Goal: Task Accomplishment & Management: Use online tool/utility

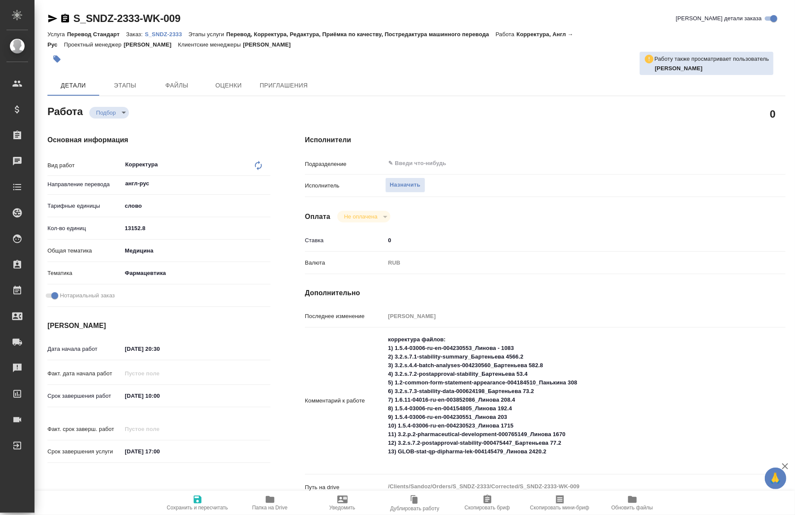
type textarea "x"
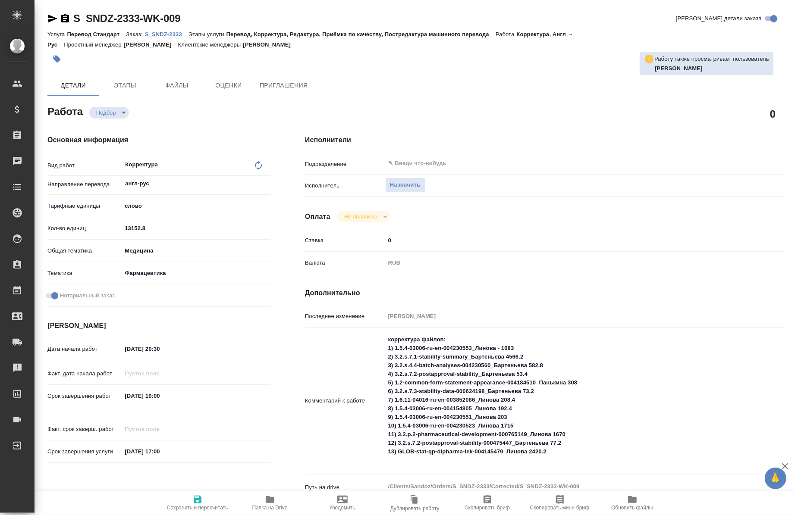
type textarea "x"
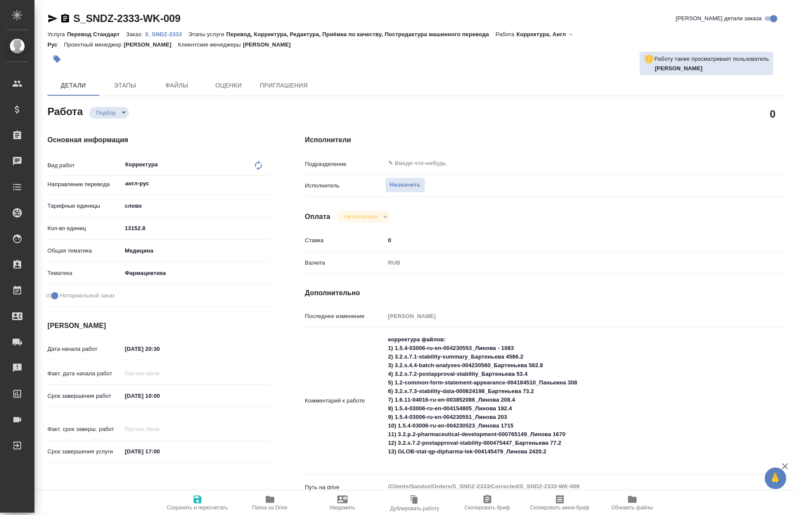
type textarea "x"
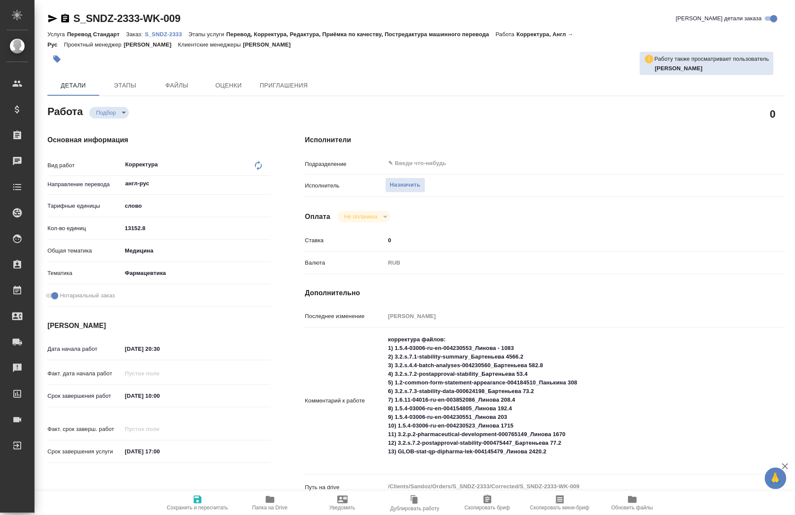
type textarea "x"
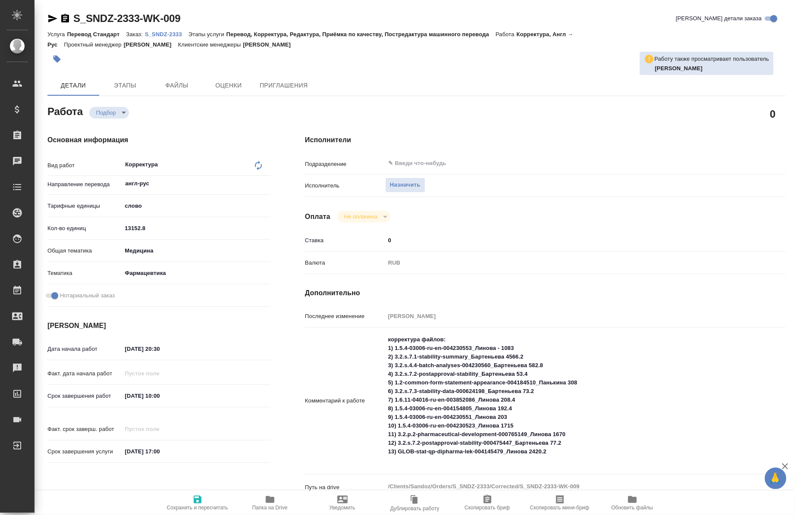
type textarea "x"
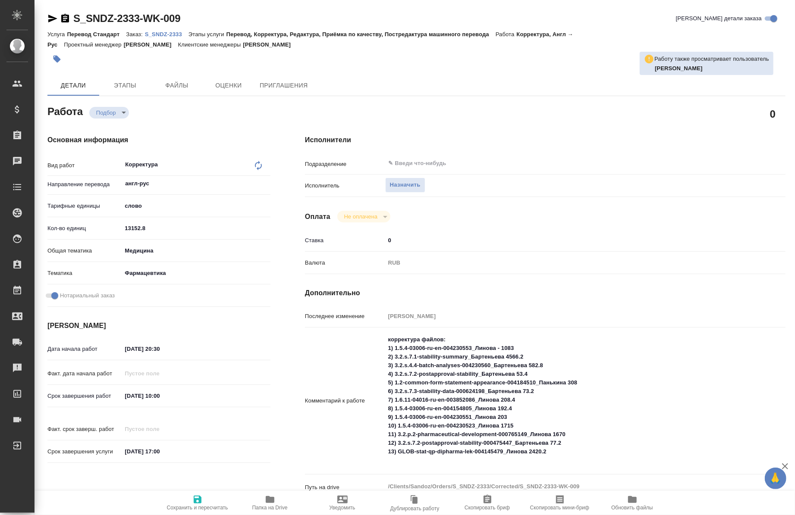
click at [165, 33] on p "S_SNDZ-2333" at bounding box center [167, 34] width 44 height 6
type textarea "x"
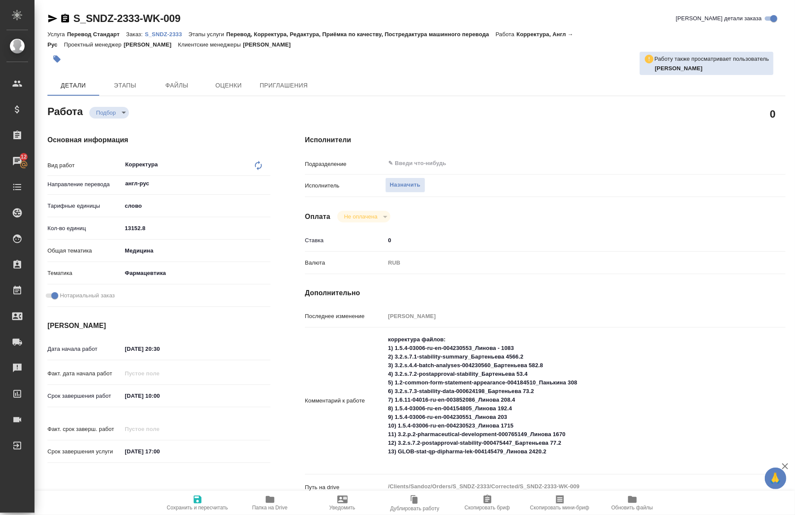
type textarea "x"
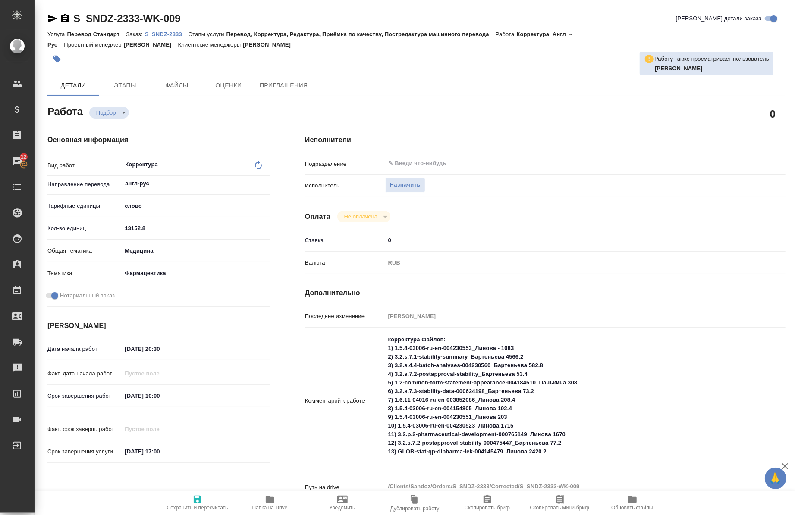
type textarea "x"
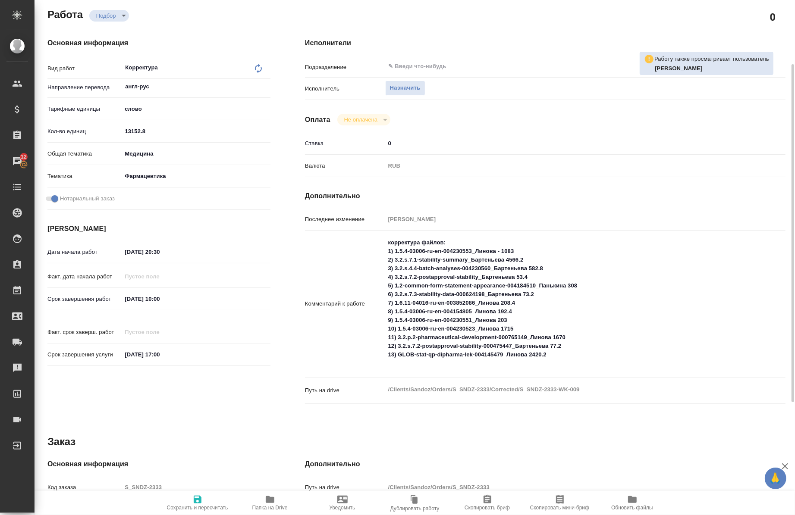
scroll to position [97, 0]
type textarea "x"
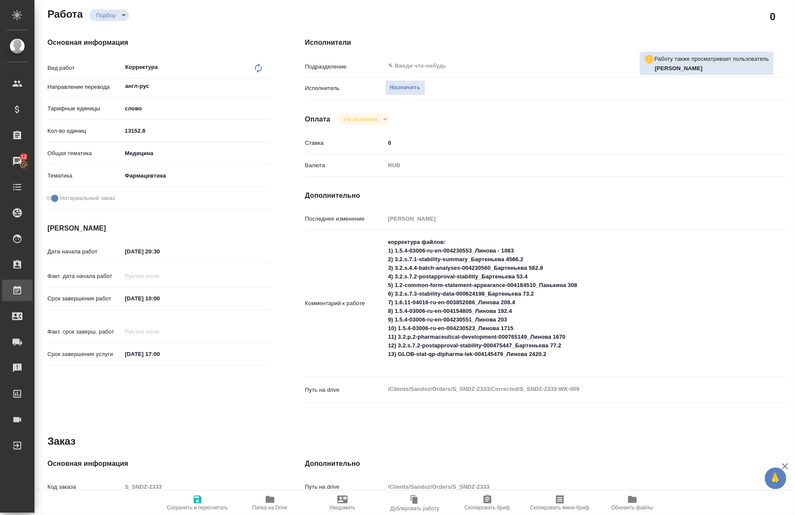
type textarea "x"
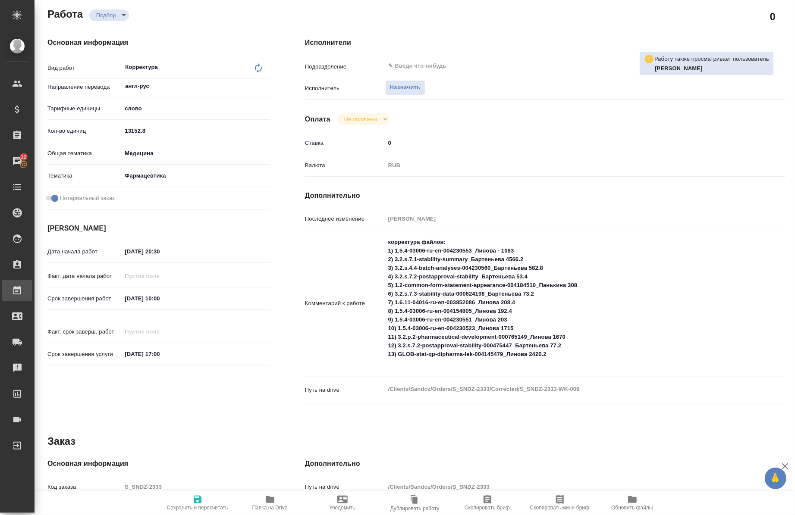
type textarea "x"
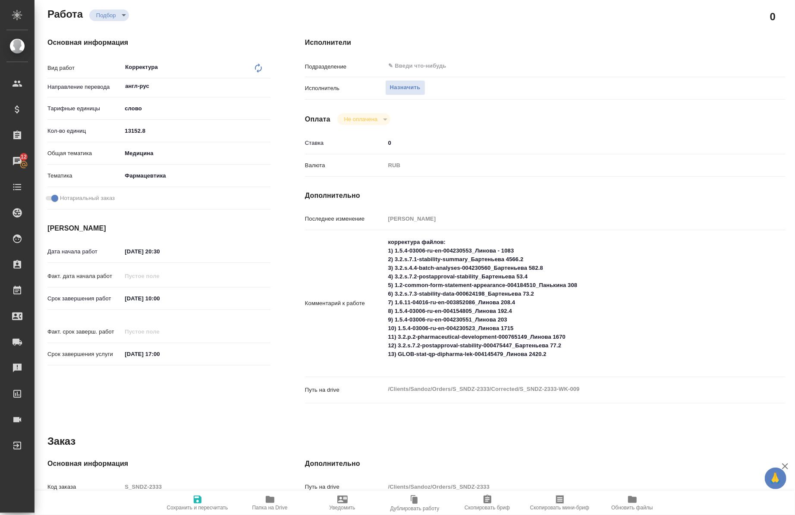
type textarea "x"
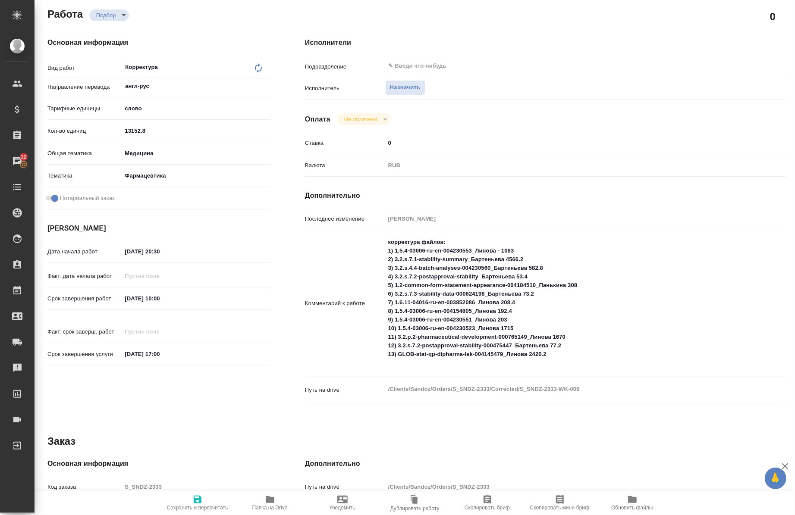
type textarea "x"
drag, startPoint x: 391, startPoint y: 248, endPoint x: 519, endPoint y: 254, distance: 127.8
click at [519, 254] on textarea "корректура файлов: 1) 1.5.4-03006-ru-en-004230553_Линова - 1083 2) 3.2.s.7.1-st…" at bounding box center [566, 302] width 360 height 135
type textarea "x"
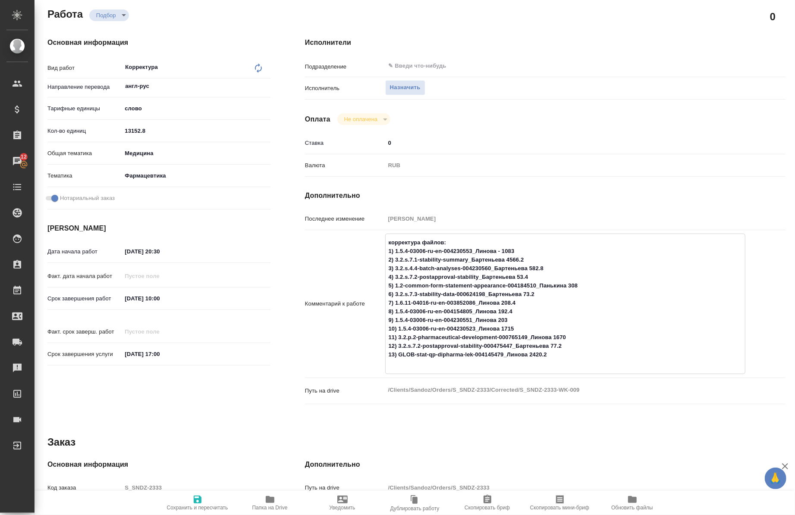
type textarea "x"
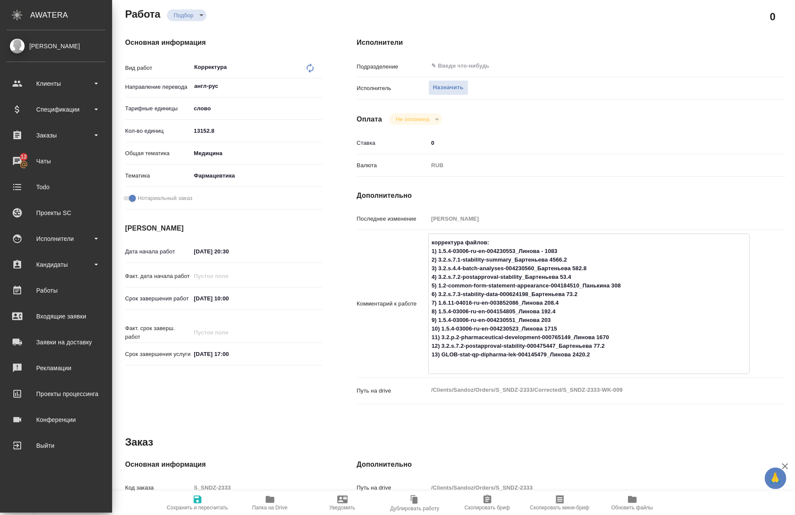
type textarea "x"
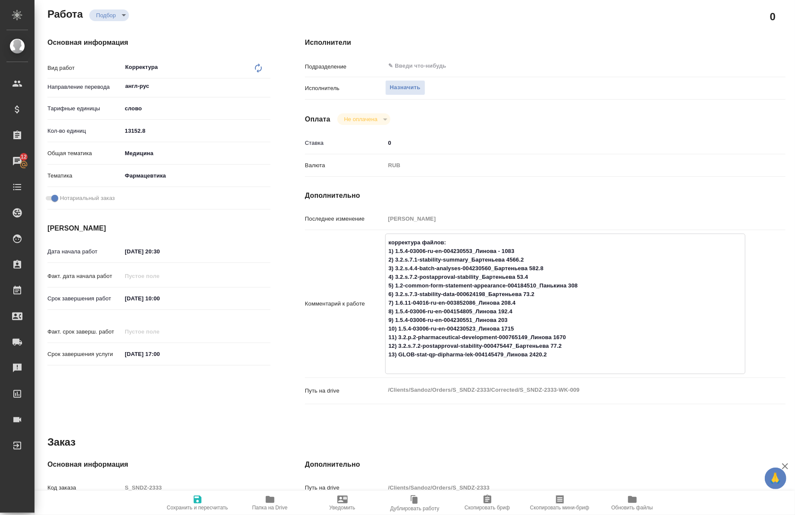
type textarea "x"
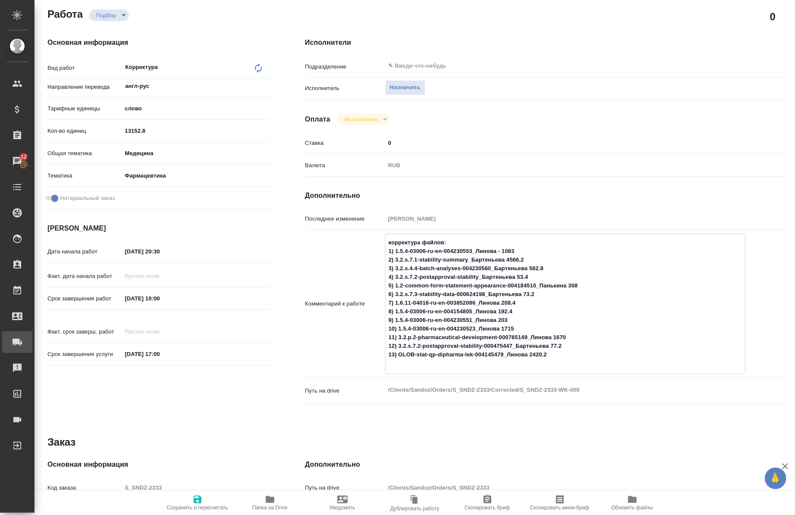
type textarea "x"
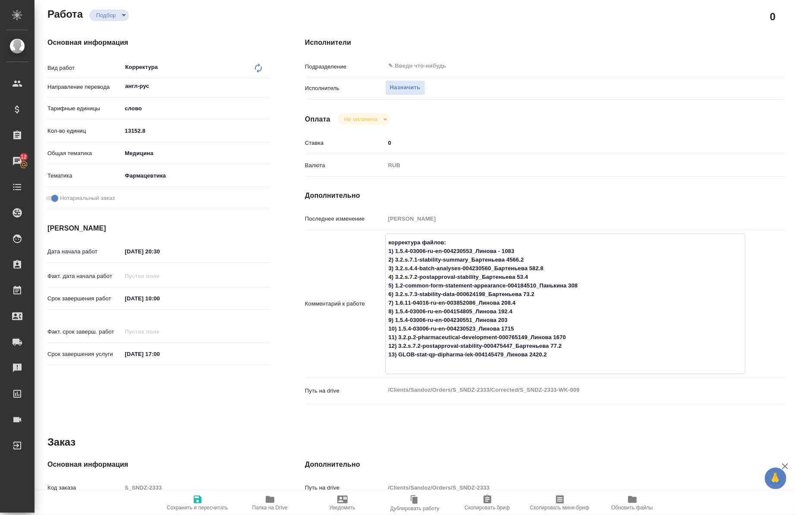
type textarea "x"
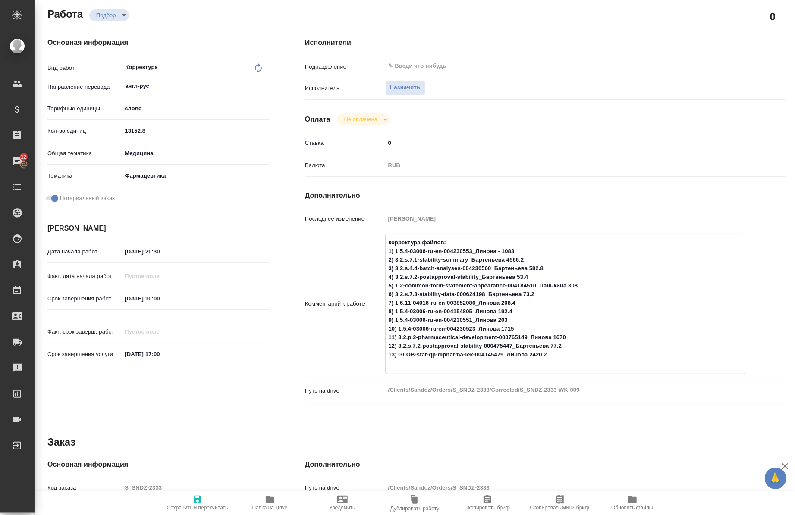
type textarea "x"
drag, startPoint x: 391, startPoint y: 260, endPoint x: 532, endPoint y: 261, distance: 141.0
click at [532, 261] on textarea "корректура файлов: 1) 1.5.4-03006-ru-en-004230553_Линова - 1083 2) 3.2.s.7.1-st…" at bounding box center [566, 302] width 360 height 135
type textarea "x"
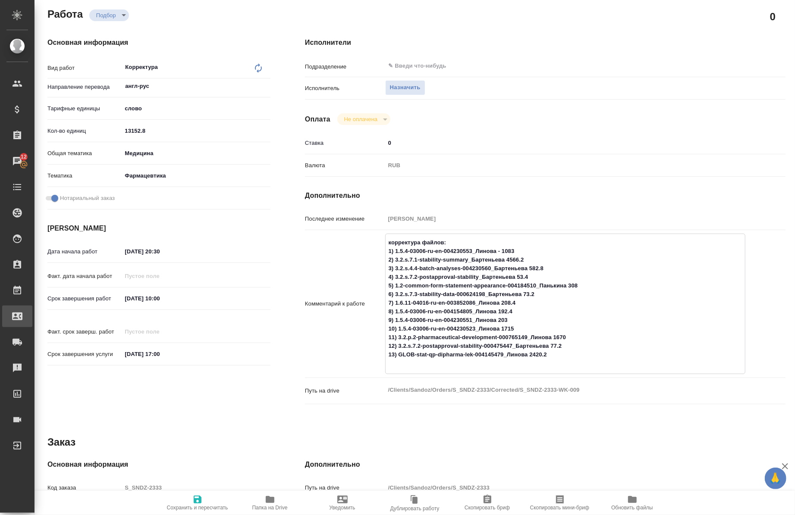
type textarea "x"
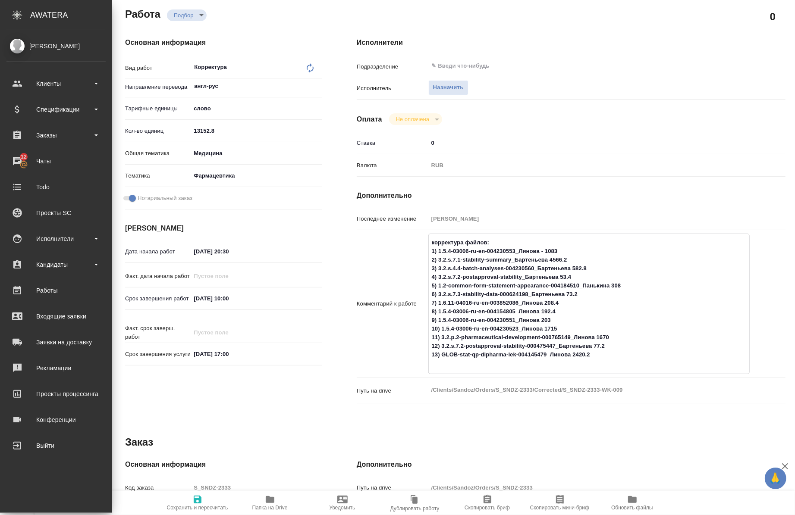
type textarea "x"
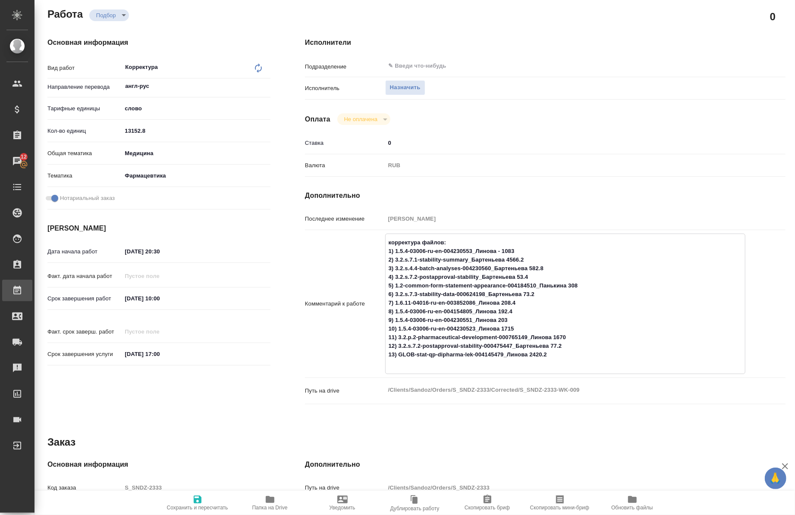
type textarea "x"
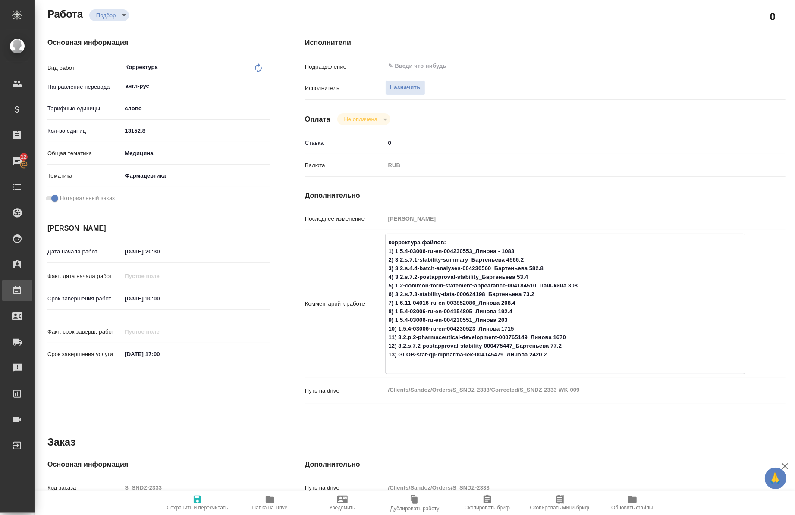
type textarea "x"
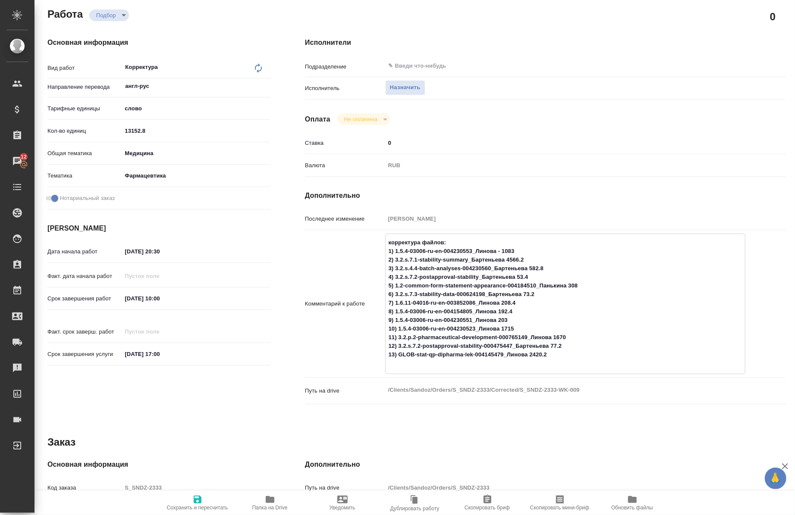
type textarea "x"
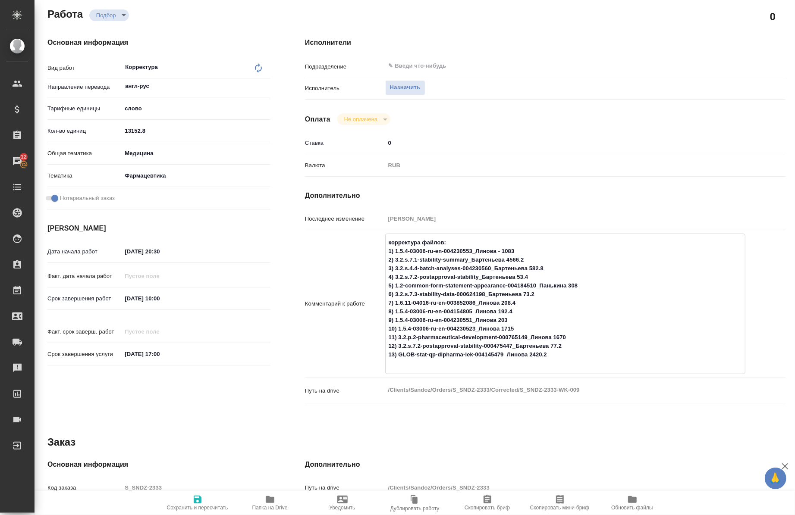
type textarea "x"
click at [553, 363] on textarea "корректура файлов: 1) 1.5.4-03006-ru-en-004230553_Линова - 1083 2) 3.2.s.7.1-st…" at bounding box center [566, 302] width 360 height 135
drag, startPoint x: 548, startPoint y: 355, endPoint x: 395, endPoint y: 352, distance: 152.3
click at [395, 352] on textarea "корректура файлов: 1) 1.5.4-03006-ru-en-004230553_Линова - 1083 2) 3.2.s.7.1-st…" at bounding box center [566, 302] width 360 height 135
type textarea "x"
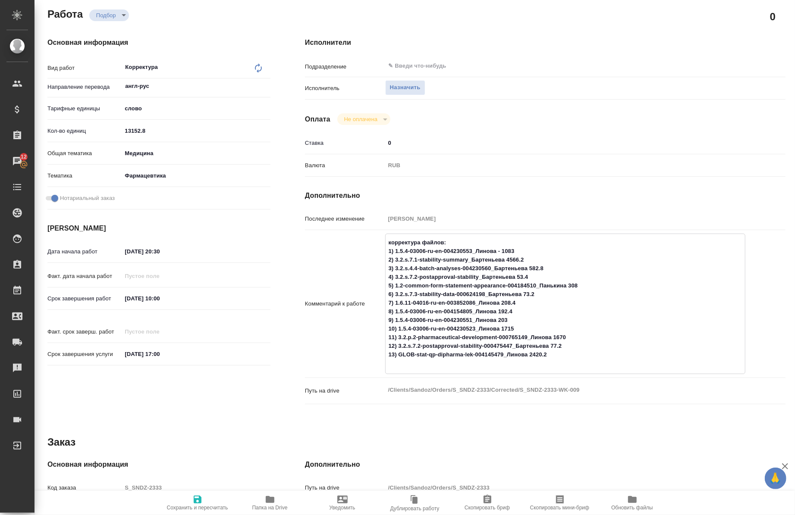
type textarea "x"
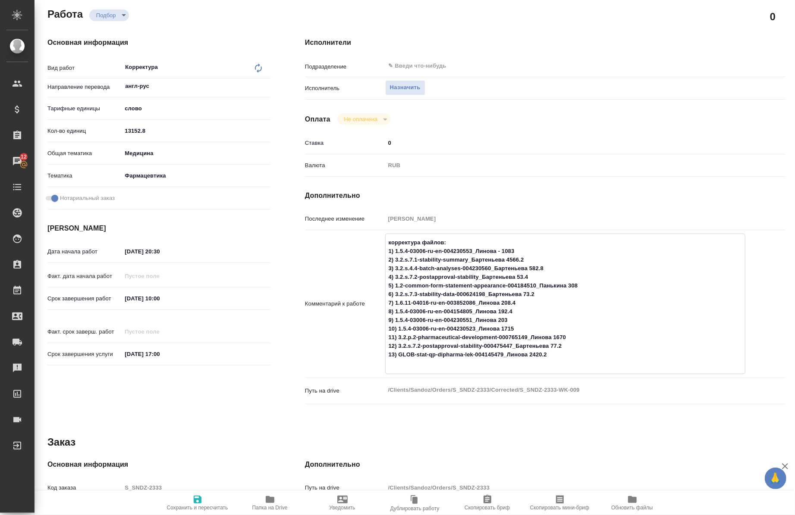
type textarea "x"
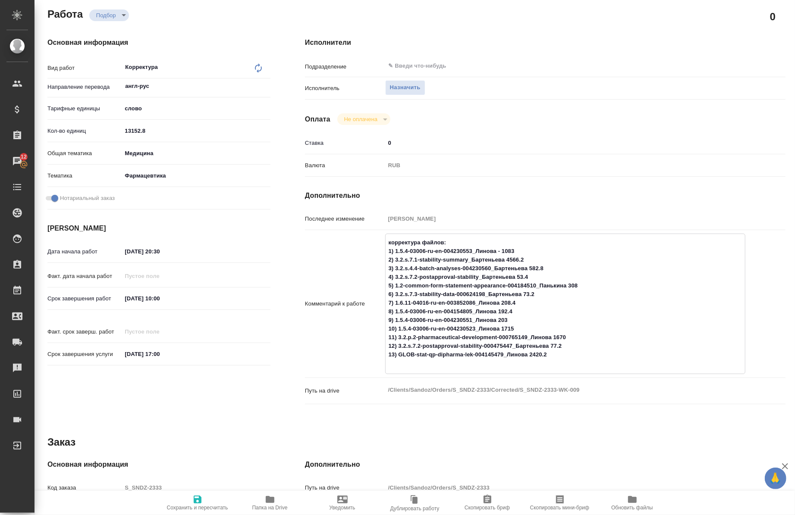
type textarea "x"
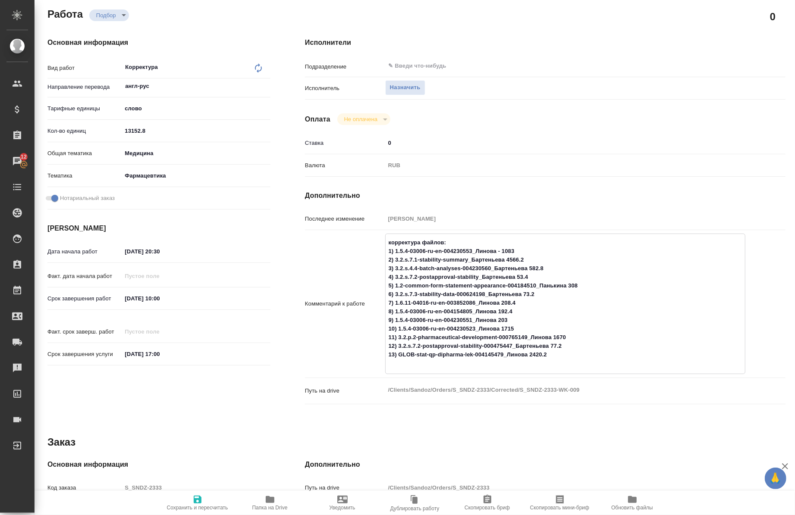
click at [568, 345] on textarea "корректура файлов: 1) 1.5.4-03006-ru-en-004230553_Линова - 1083 2) 3.2.s.7.1-st…" at bounding box center [566, 302] width 360 height 135
drag, startPoint x: 568, startPoint y: 345, endPoint x: 395, endPoint y: 345, distance: 172.1
click at [395, 345] on textarea "корректура файлов: 1) 1.5.4-03006-ru-en-004230553_Линова - 1083 2) 3.2.s.7.1-st…" at bounding box center [566, 302] width 360 height 135
type textarea "x"
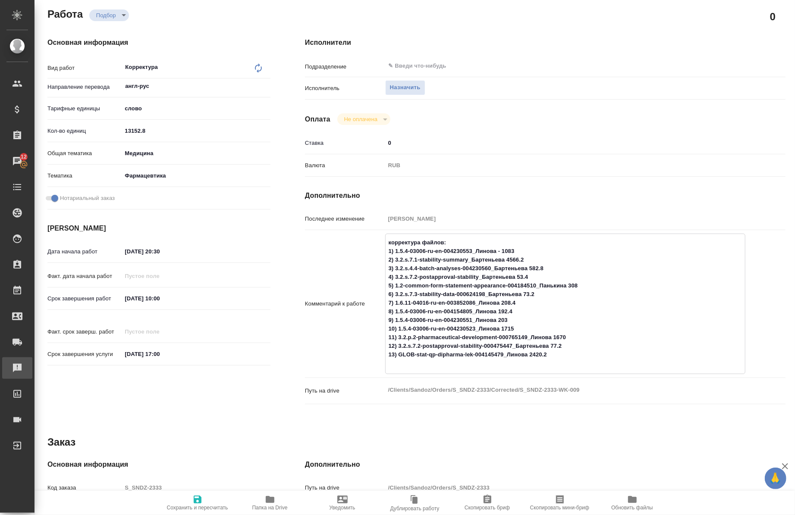
type textarea "x"
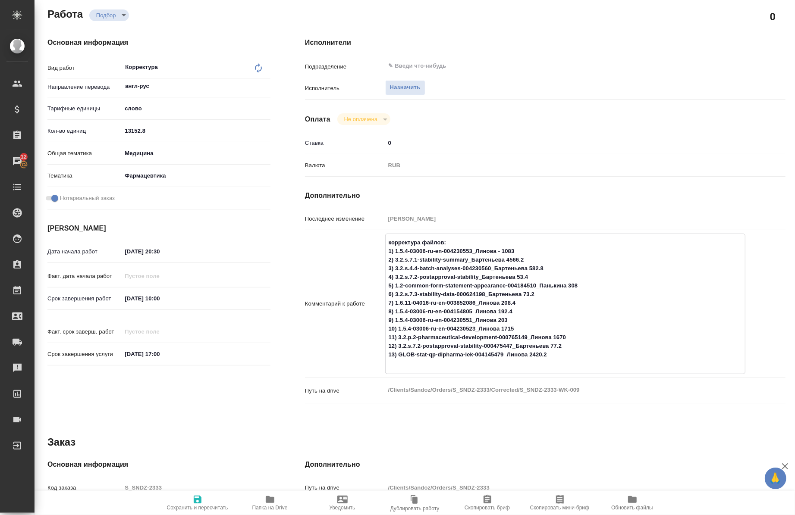
type textarea "x"
drag, startPoint x: 571, startPoint y: 341, endPoint x: 398, endPoint y: 336, distance: 172.1
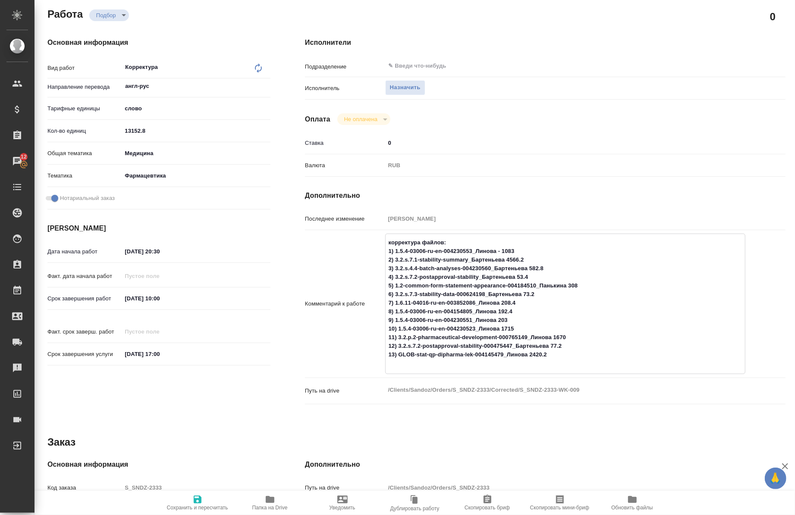
click at [398, 336] on textarea "корректура файлов: 1) 1.5.4-03006-ru-en-004230553_Линова - 1083 2) 3.2.s.7.1-st…" at bounding box center [566, 302] width 360 height 135
click at [622, 329] on textarea "корректура файлов: 1) 1.5.4-03006-ru-en-004230553_Линова - 1083 2) 3.2.s.7.1-st…" at bounding box center [566, 302] width 360 height 135
drag, startPoint x: 569, startPoint y: 338, endPoint x: 395, endPoint y: 335, distance: 174.7
click at [395, 335] on textarea "корректура файлов: 1) 1.5.4-03006-ru-en-004230553_Линова - 1083 2) 3.2.s.7.1-st…" at bounding box center [566, 302] width 360 height 135
type textarea "x"
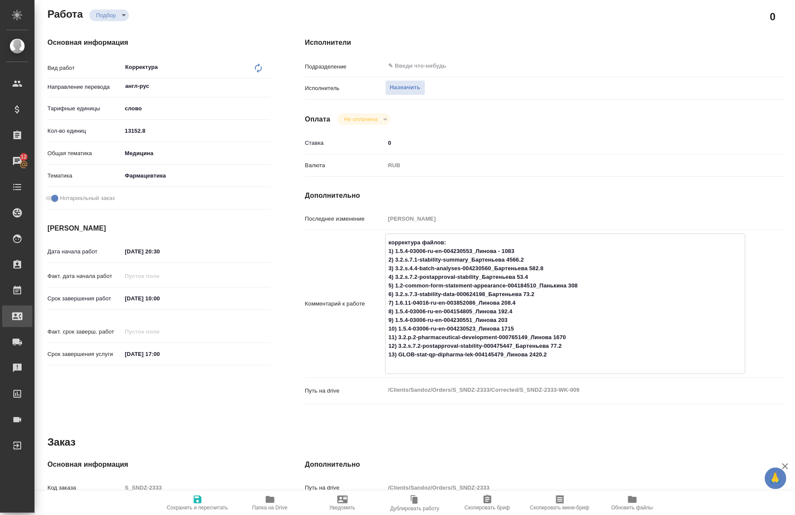
type textarea "x"
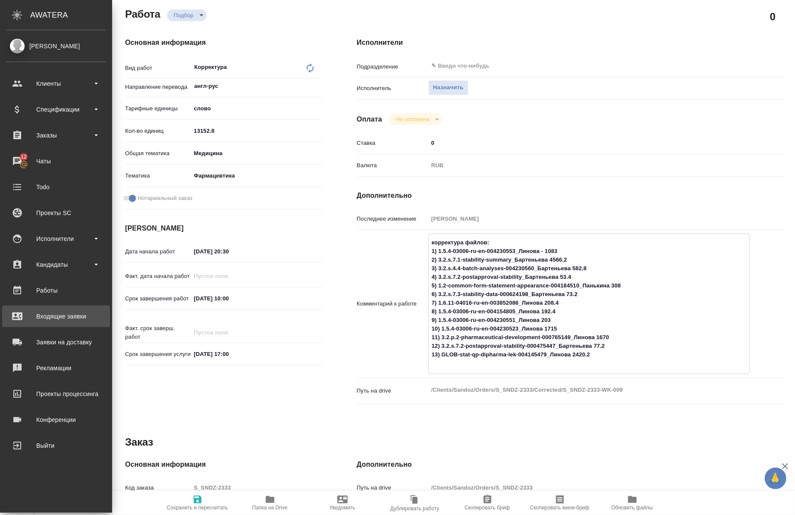
type textarea "x"
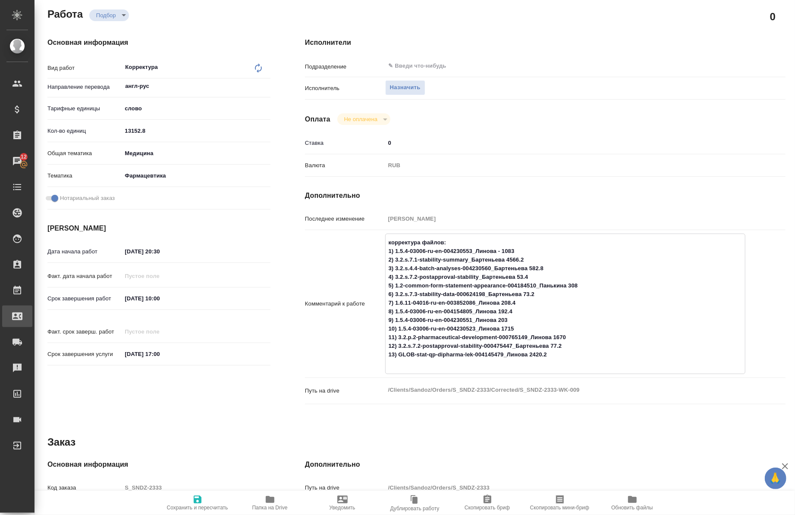
type textarea "x"
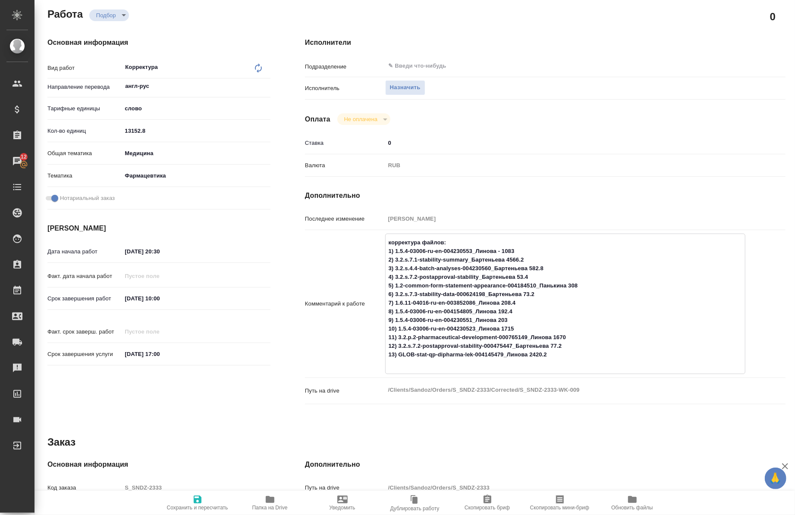
type textarea "x"
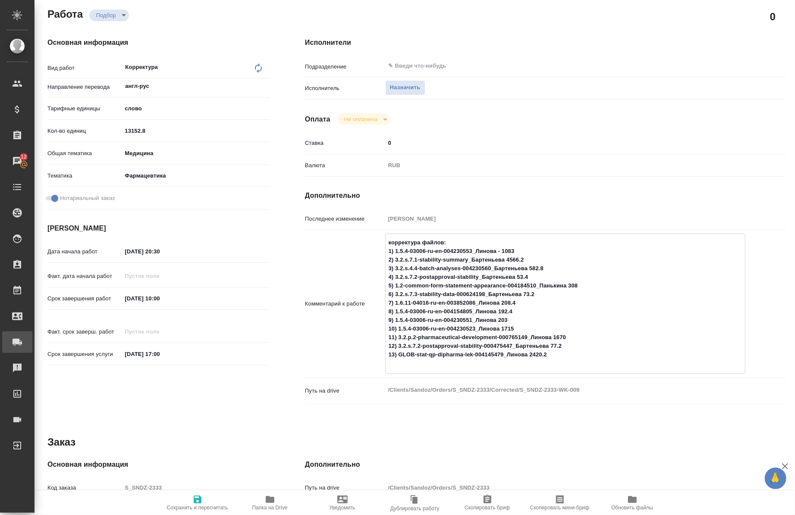
type textarea "x"
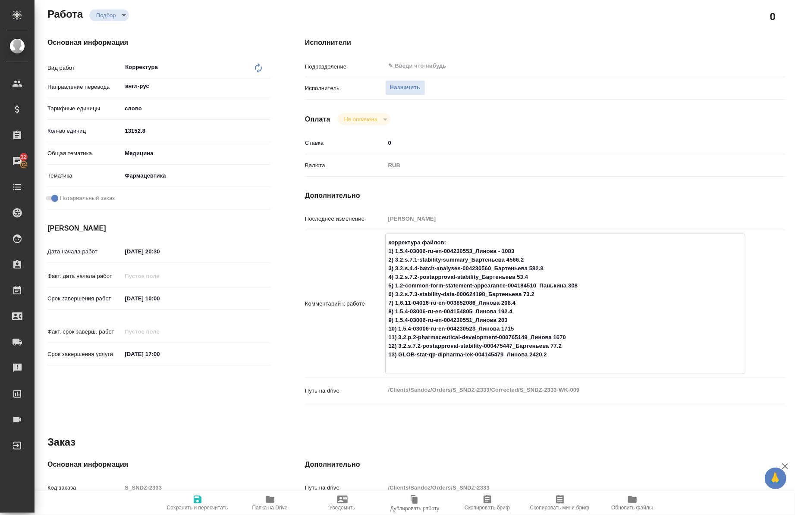
type textarea "x"
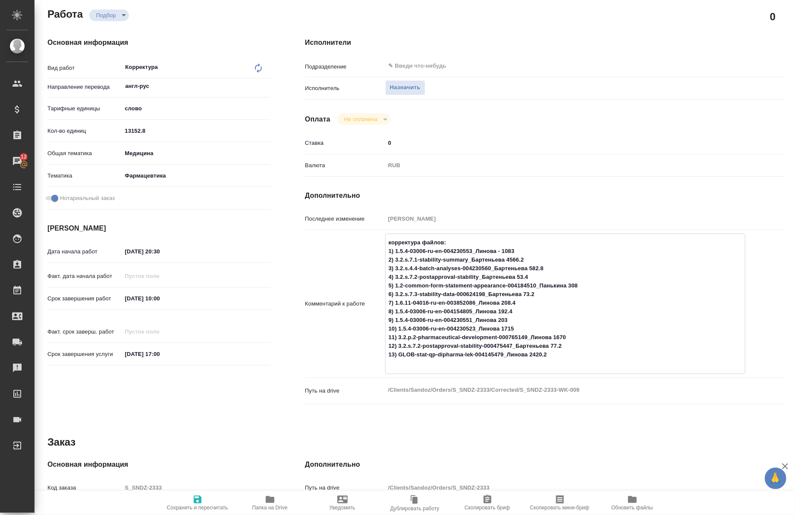
type textarea "x"
drag, startPoint x: 516, startPoint y: 328, endPoint x: 395, endPoint y: 331, distance: 120.8
click at [395, 331] on textarea "корректура файлов: 1) 1.5.4-03006-ru-en-004230553_Линова - 1083 2) 3.2.s.7.1-st…" at bounding box center [566, 302] width 360 height 135
type textarea "x"
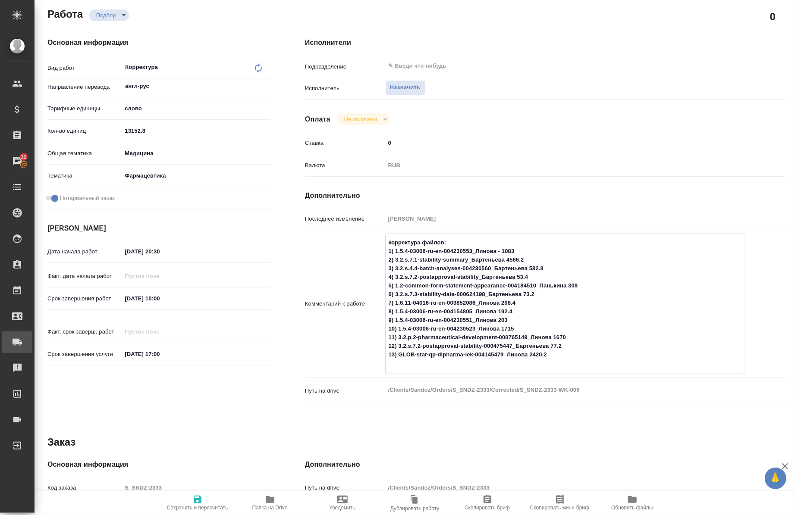
type textarea "x"
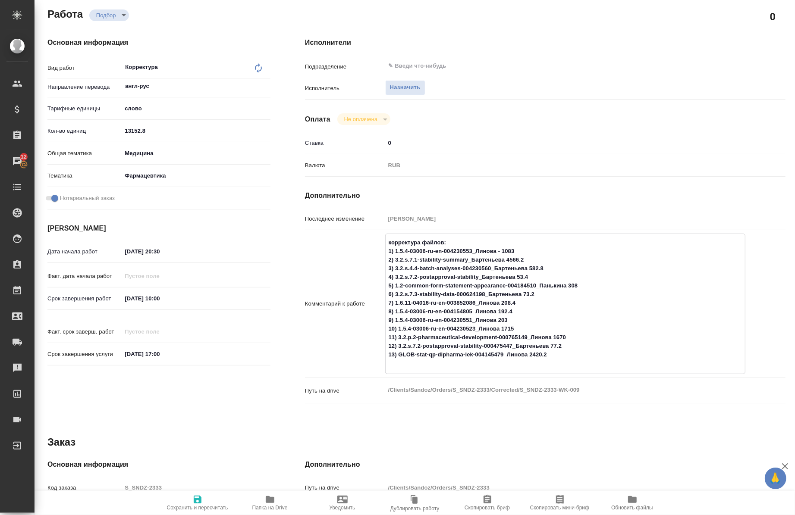
type textarea "x"
drag, startPoint x: 526, startPoint y: 315, endPoint x: 496, endPoint y: 312, distance: 30.3
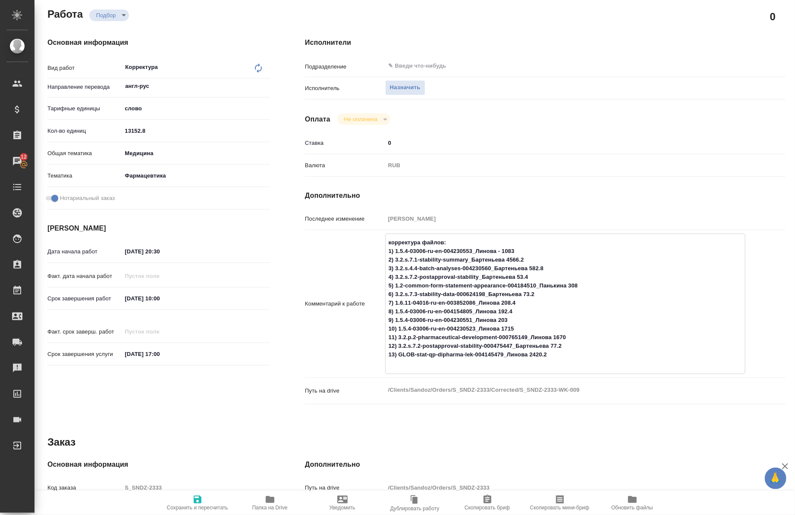
click at [496, 312] on textarea "корректура файлов: 1) 1.5.4-03006-ru-en-004230553_Линова - 1083 2) 3.2.s.7.1-st…" at bounding box center [566, 302] width 360 height 135
click at [511, 320] on textarea "корректура файлов: 1) 1.5.4-03006-ru-en-004230553_Линова - 1083 2) 3.2.s.7.1-st…" at bounding box center [566, 302] width 360 height 135
drag, startPoint x: 511, startPoint y: 320, endPoint x: 393, endPoint y: 319, distance: 118.6
click at [393, 319] on textarea "корректура файлов: 1) 1.5.4-03006-ru-en-004230553_Линова - 1083 2) 3.2.s.7.1-st…" at bounding box center [566, 302] width 360 height 135
type textarea "x"
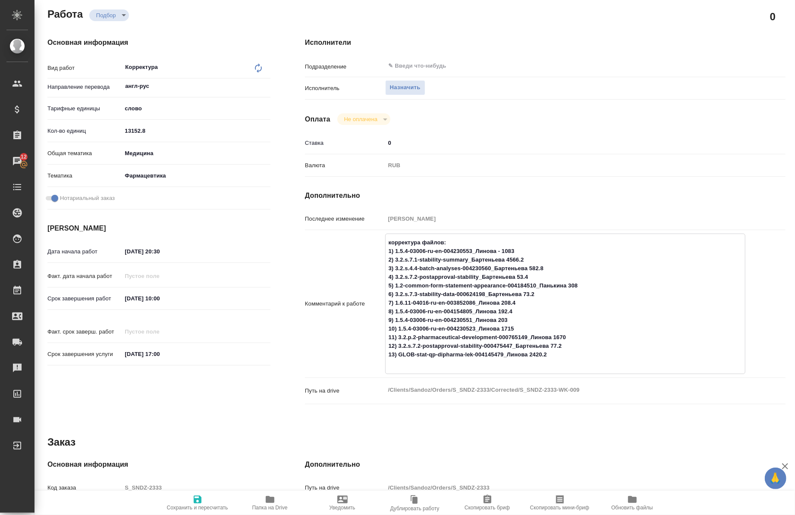
type textarea "x"
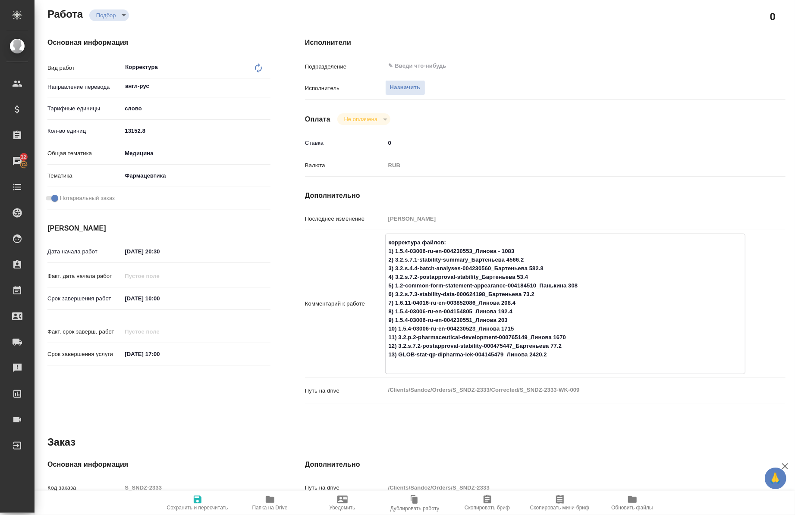
type textarea "x"
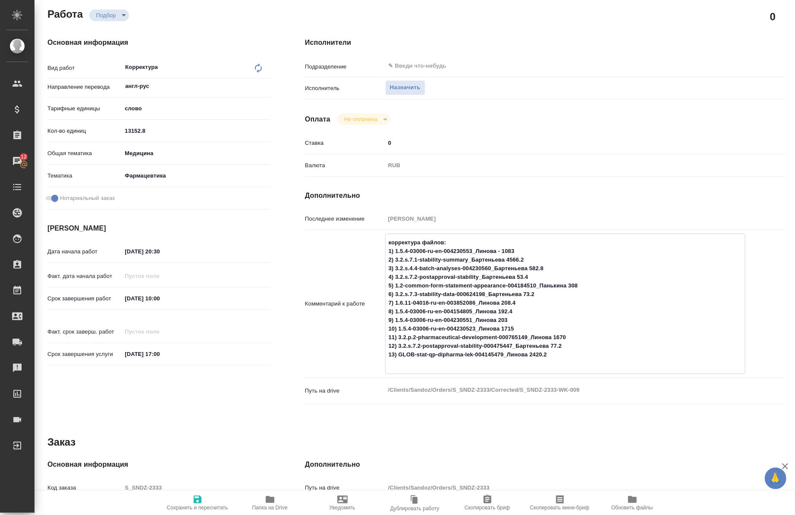
type textarea "x"
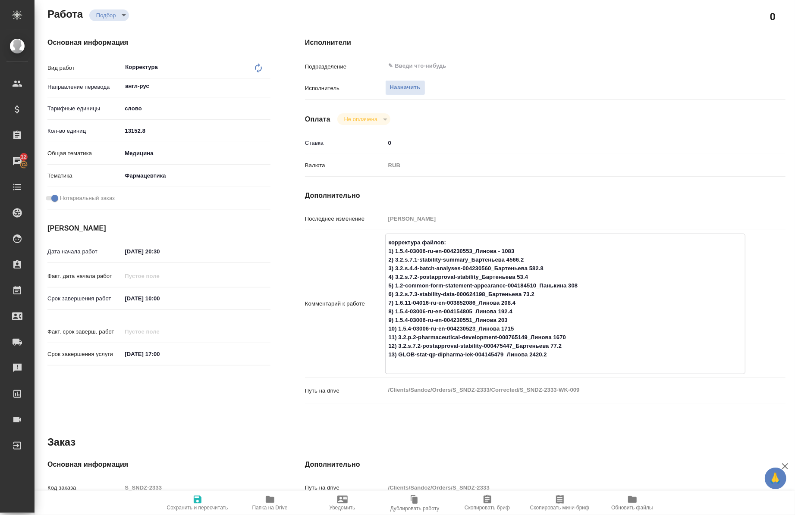
drag, startPoint x: 513, startPoint y: 308, endPoint x: 392, endPoint y: 313, distance: 120.8
click at [392, 313] on textarea "корректура файлов: 1) 1.5.4-03006-ru-en-004230553_Линова - 1083 2) 3.2.s.7.1-st…" at bounding box center [566, 302] width 360 height 135
type textarea "x"
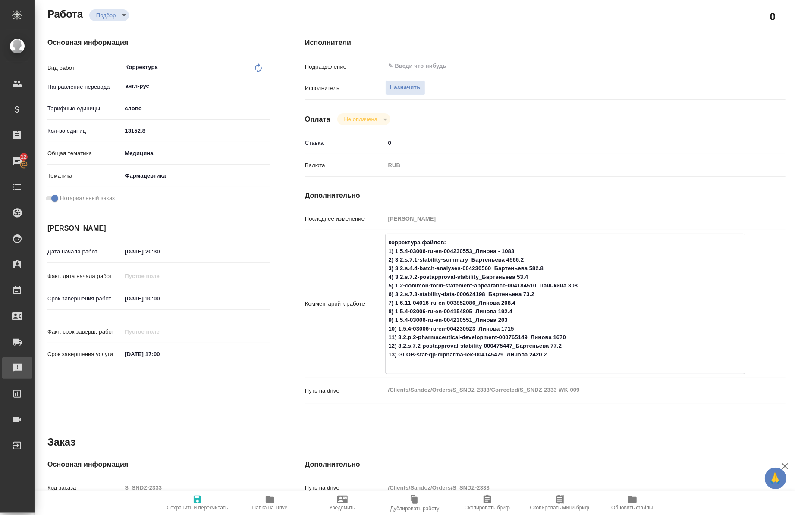
type textarea "x"
drag, startPoint x: 520, startPoint y: 300, endPoint x: 393, endPoint y: 303, distance: 126.8
click at [393, 303] on textarea "корректура файлов: 1) 1.5.4-03006-ru-en-004230553_Линова - 1083 2) 3.2.s.7.1-st…" at bounding box center [566, 302] width 360 height 135
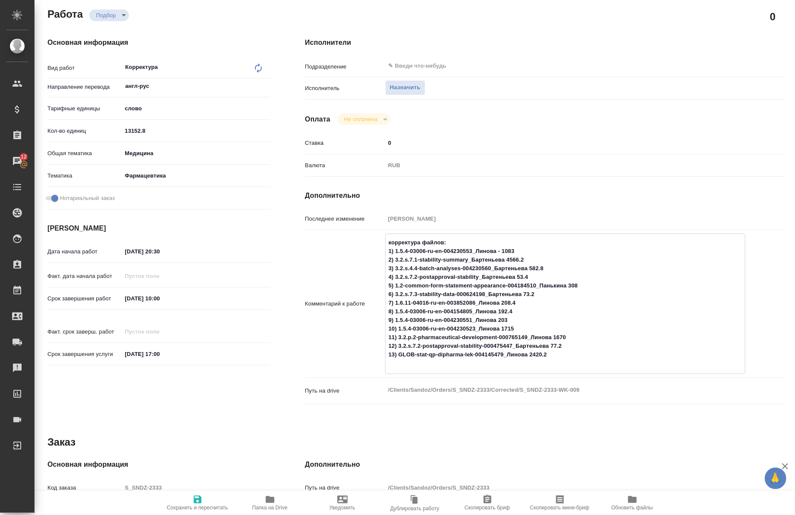
drag, startPoint x: 549, startPoint y: 295, endPoint x: 392, endPoint y: 295, distance: 156.1
click at [392, 295] on textarea "корректура файлов: 1) 1.5.4-03006-ru-en-004230553_Линова - 1083 2) 3.2.s.7.1-st…" at bounding box center [566, 302] width 360 height 135
drag, startPoint x: 587, startPoint y: 284, endPoint x: 392, endPoint y: 285, distance: 195.8
click at [392, 285] on textarea "корректура файлов: 1) 1.5.4-03006-ru-en-004230553_Линова - 1083 2) 3.2.s.7.1-st…" at bounding box center [566, 302] width 360 height 135
drag, startPoint x: 541, startPoint y: 272, endPoint x: 531, endPoint y: 275, distance: 10.8
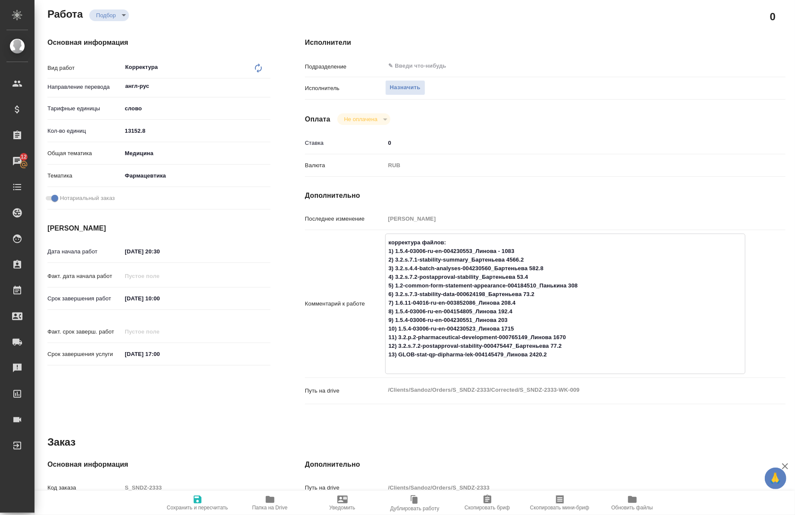
click at [531, 275] on textarea "корректура файлов: 1) 1.5.4-03006-ru-en-004230553_Линова - 1083 2) 3.2.s.7.1-st…" at bounding box center [566, 302] width 360 height 135
click at [530, 275] on textarea "корректура файлов: 1) 1.5.4-03006-ru-en-004230553_Линова - 1083 2) 3.2.s.7.1-st…" at bounding box center [566, 302] width 360 height 135
drag, startPoint x: 530, startPoint y: 275, endPoint x: 390, endPoint y: 276, distance: 140.2
click at [390, 276] on textarea "корректура файлов: 1) 1.5.4-03006-ru-en-004230553_Линова - 1083 2) 3.2.s.7.1-st…" at bounding box center [566, 302] width 360 height 135
drag, startPoint x: 548, startPoint y: 266, endPoint x: 391, endPoint y: 270, distance: 156.6
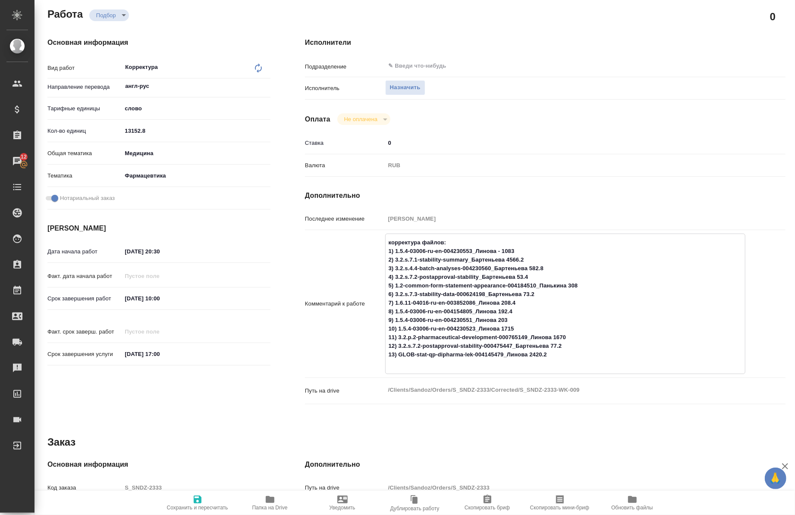
click at [391, 270] on textarea "корректура файлов: 1) 1.5.4-03006-ru-en-004230553_Линова - 1083 2) 3.2.s.7.1-st…" at bounding box center [566, 302] width 360 height 135
drag, startPoint x: 537, startPoint y: 259, endPoint x: 391, endPoint y: 257, distance: 146.2
click at [391, 257] on textarea "корректура файлов: 1) 1.5.4-03006-ru-en-004230553_Линова - 1083 2) 3.2.s.7.1-st…" at bounding box center [566, 302] width 360 height 135
drag, startPoint x: 523, startPoint y: 251, endPoint x: 393, endPoint y: 249, distance: 129.8
click at [393, 249] on textarea "корректура файлов: 1) 1.5.4-03006-ru-en-004230553_Линова - 1083 2) 3.2.s.7.1-st…" at bounding box center [566, 302] width 360 height 135
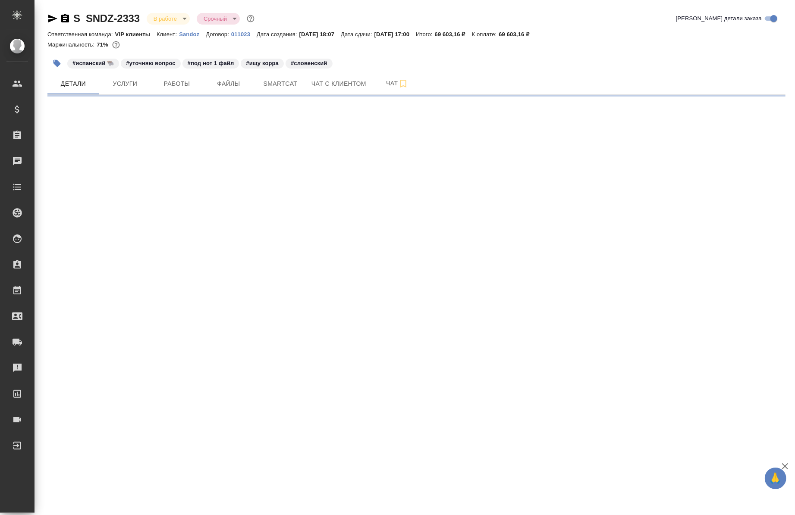
select select "RU"
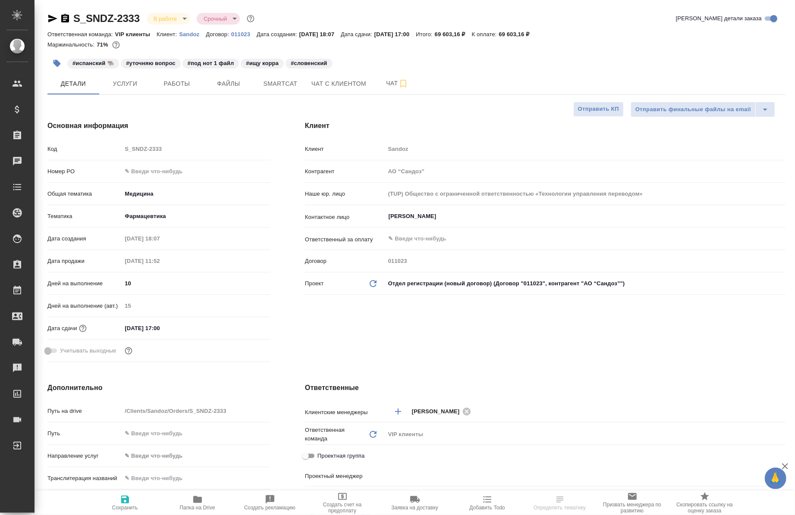
type textarea "x"
type input "[PERSON_NAME]"
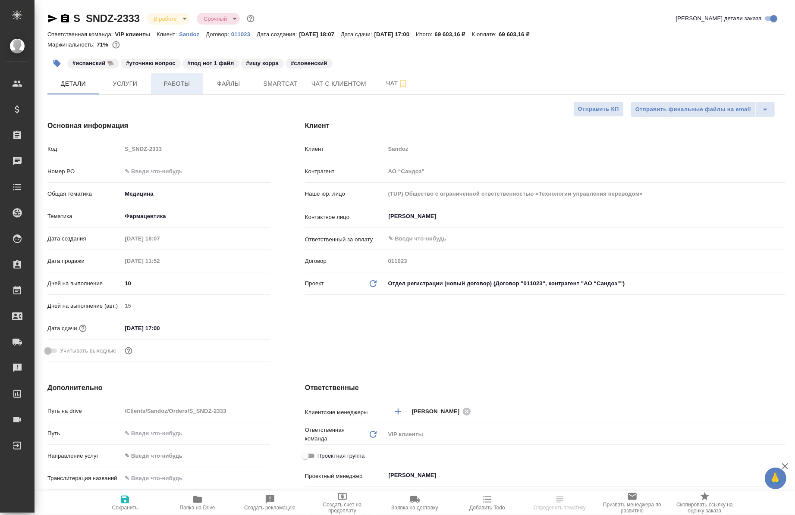
click at [183, 88] on span "Работы" at bounding box center [176, 83] width 41 height 11
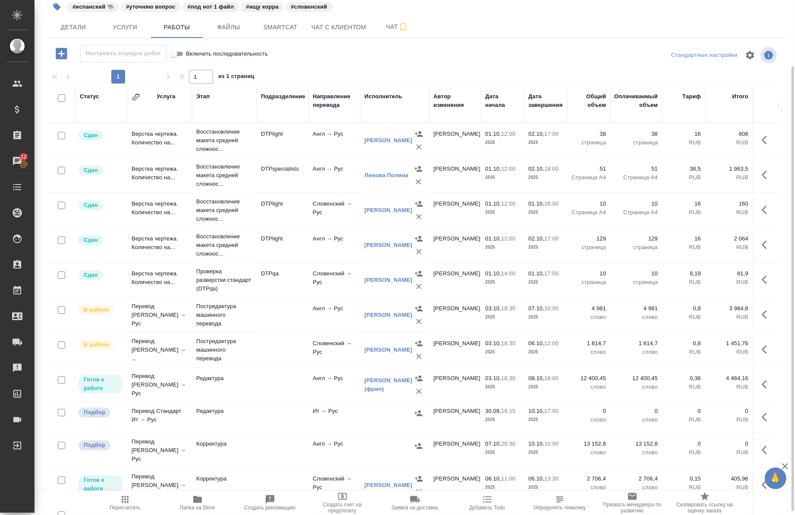
scroll to position [81, 0]
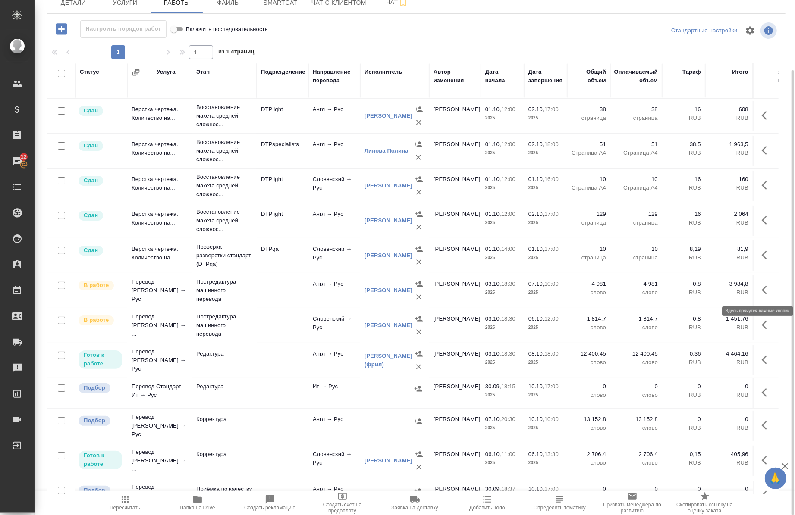
click at [763, 293] on icon "button" at bounding box center [767, 290] width 10 height 10
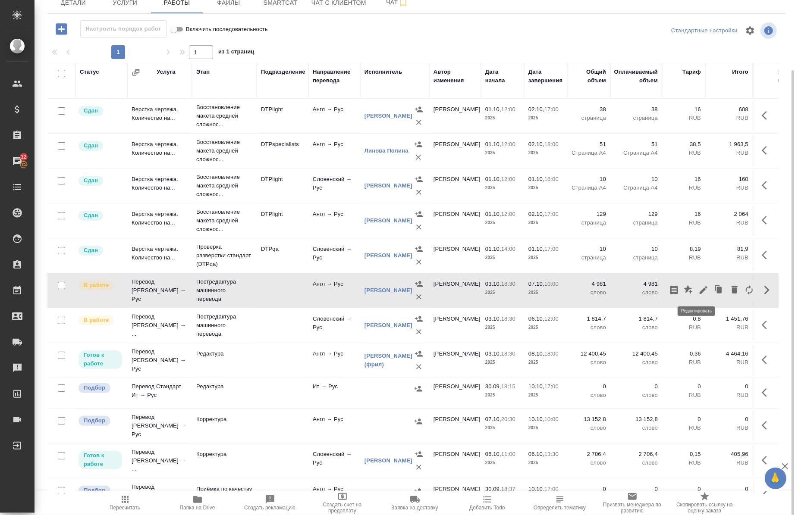
click at [699, 289] on icon "button" at bounding box center [703, 290] width 8 height 8
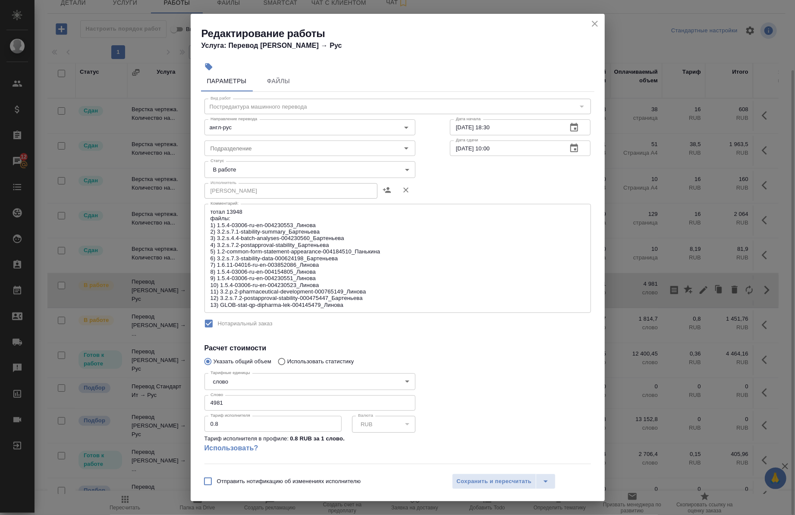
scroll to position [6, 0]
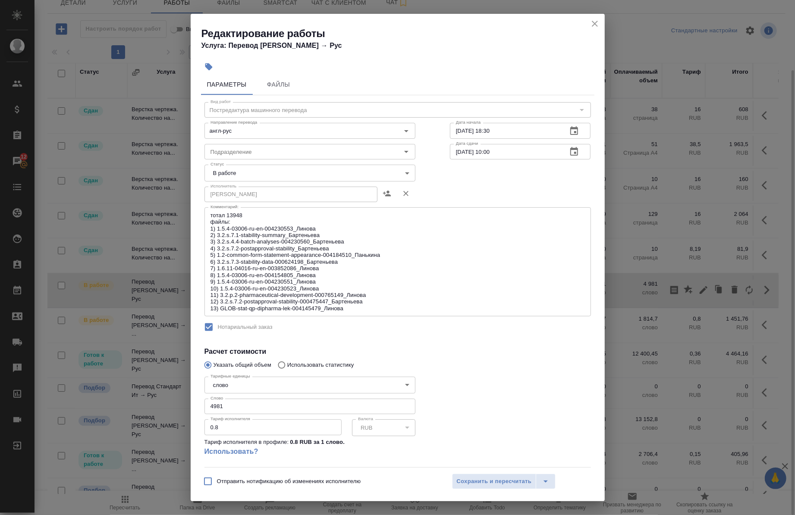
click at [596, 25] on icon "close" at bounding box center [595, 24] width 10 height 10
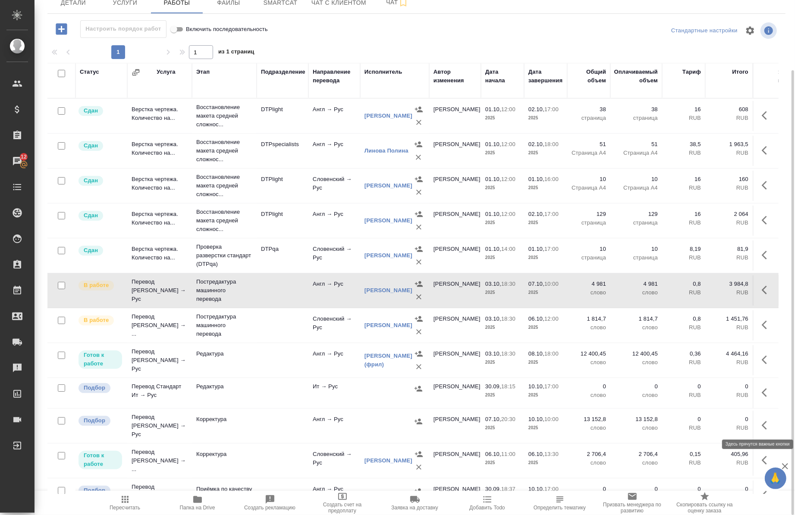
click at [762, 428] on icon "button" at bounding box center [767, 425] width 10 height 10
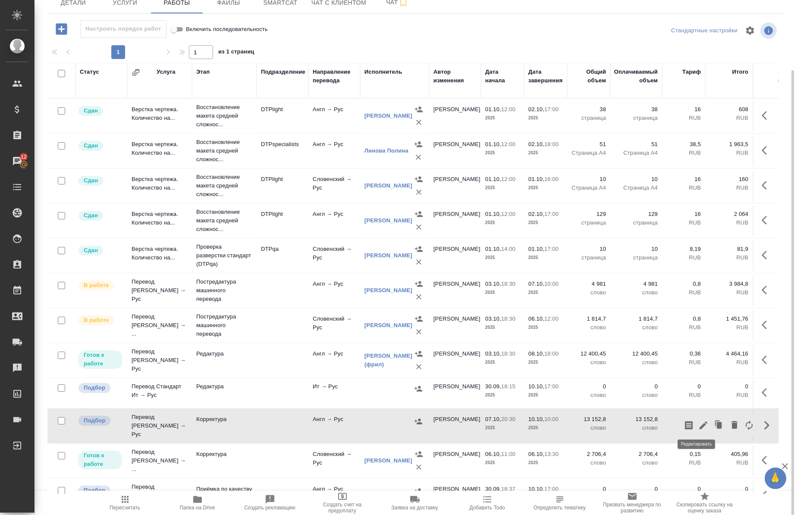
click at [703, 428] on div at bounding box center [718, 425] width 75 height 21
click at [701, 424] on icon "button" at bounding box center [703, 425] width 10 height 10
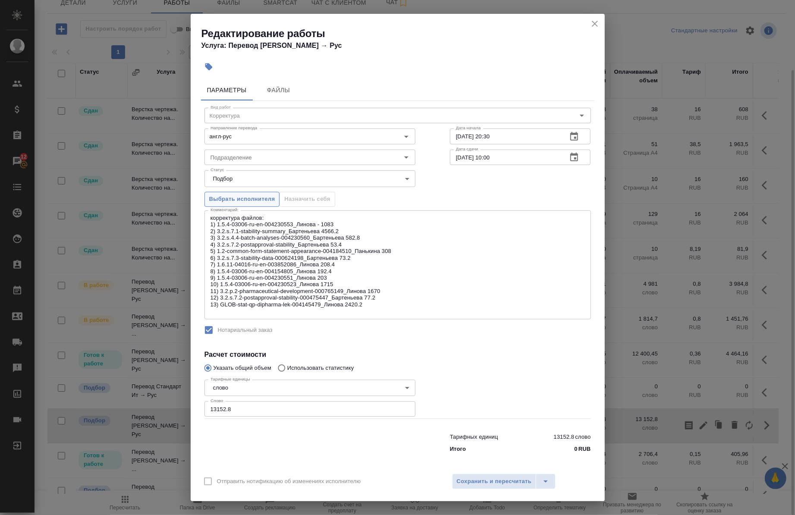
click at [237, 197] on span "Выбрать исполнителя" at bounding box center [242, 199] width 66 height 10
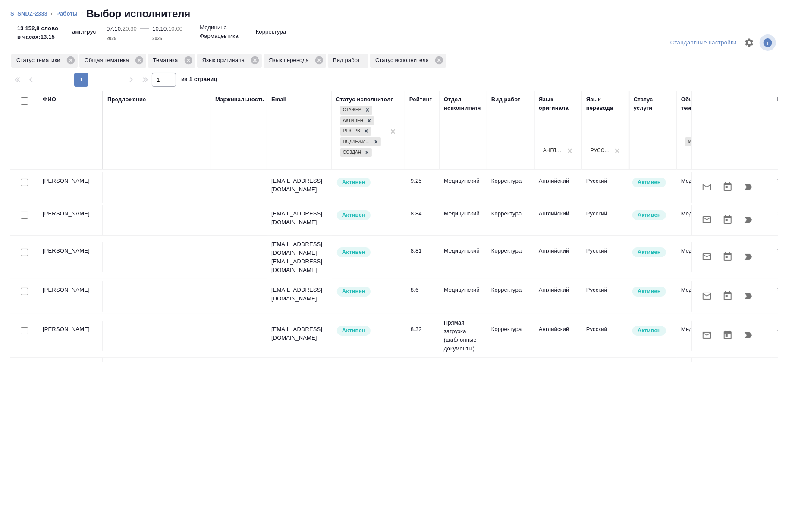
click at [72, 151] on input "text" at bounding box center [70, 153] width 55 height 11
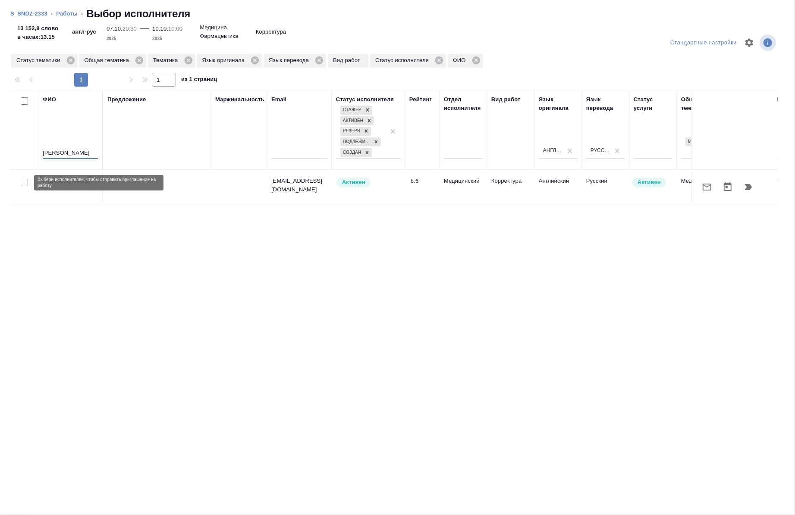
type input "лебедева"
click at [25, 180] on input "checkbox" at bounding box center [24, 182] width 7 height 7
checkbox input "true"
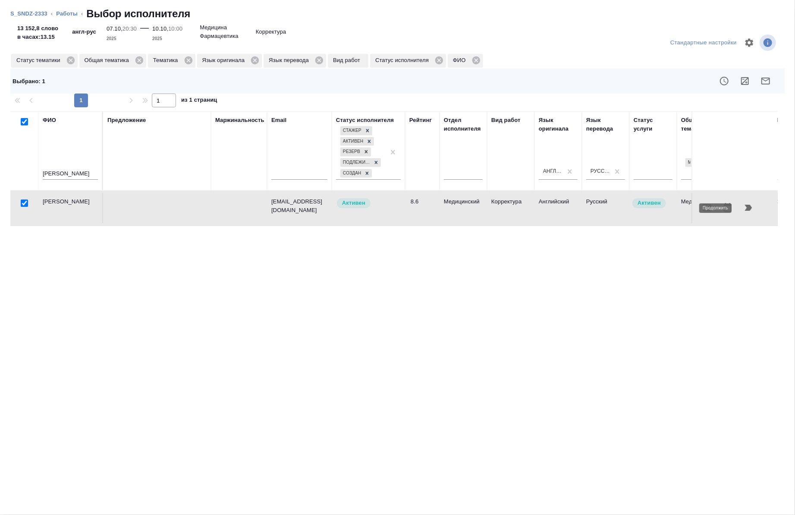
click at [755, 207] on button "button" at bounding box center [748, 208] width 21 height 21
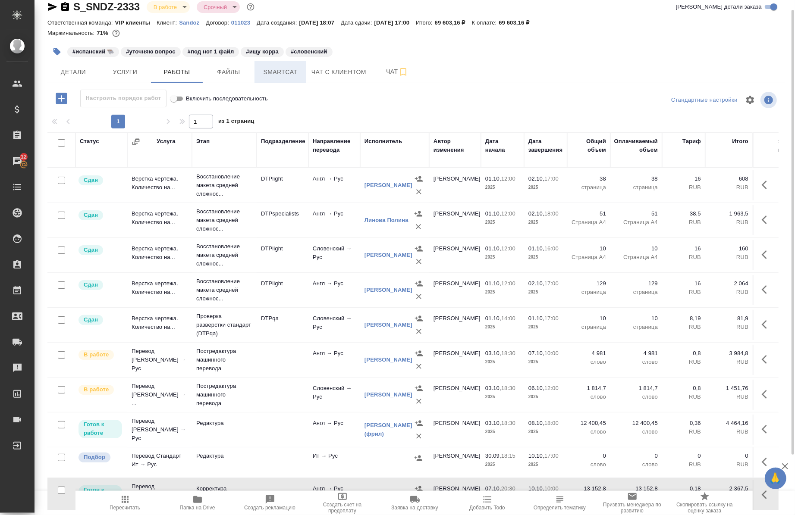
scroll to position [12, 0]
click at [271, 67] on span "Smartcat" at bounding box center [280, 72] width 41 height 11
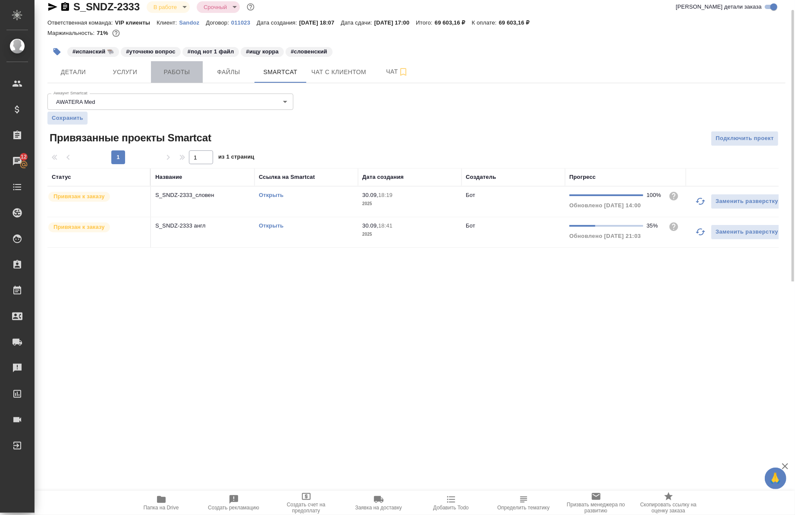
click at [173, 75] on span "Работы" at bounding box center [176, 72] width 41 height 11
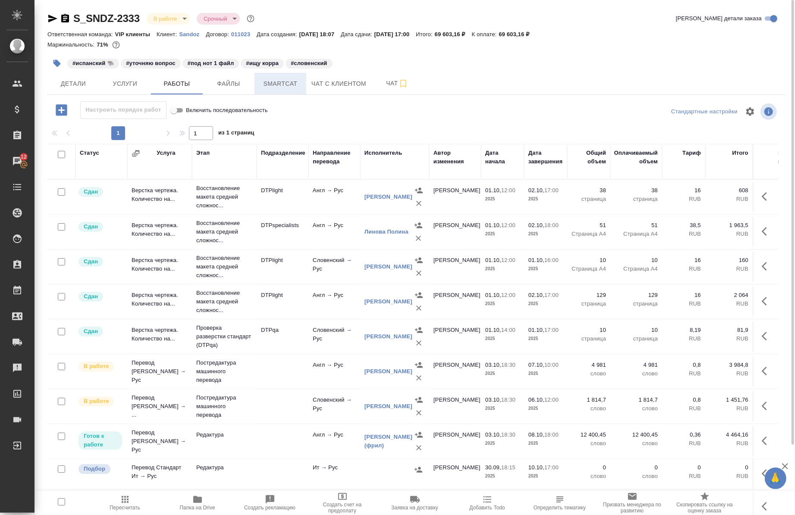
click at [265, 89] on button "Smartcat" at bounding box center [280, 84] width 52 height 22
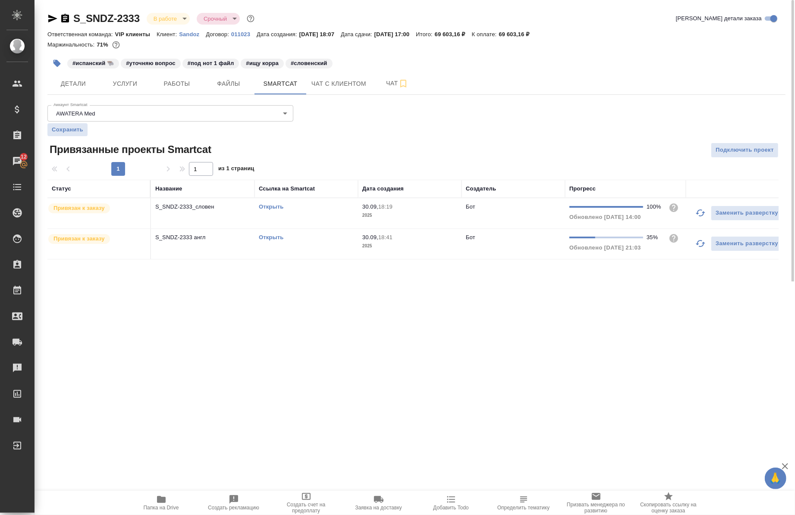
click at [270, 234] on link "Открыть" at bounding box center [271, 237] width 25 height 6
click at [267, 234] on link "Открыть" at bounding box center [271, 237] width 25 height 6
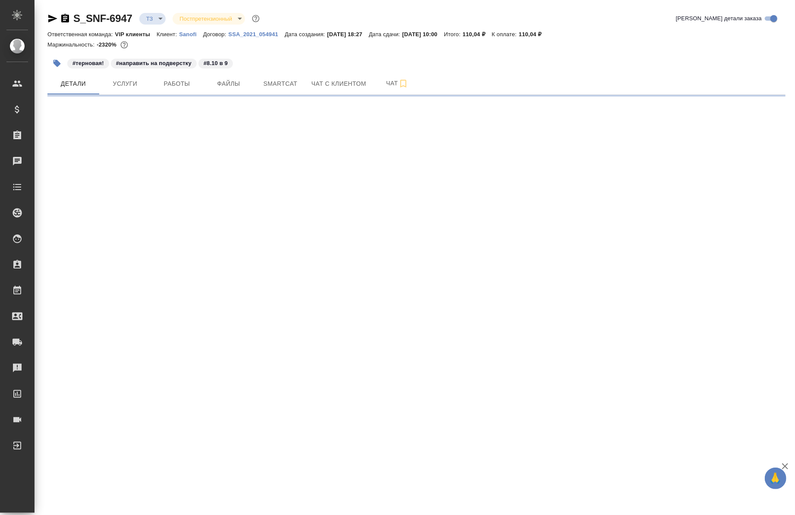
select select "RU"
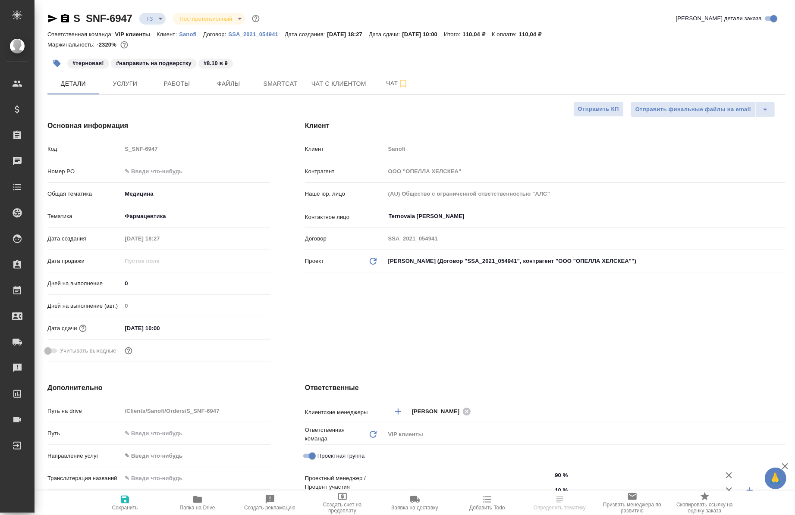
type textarea "x"
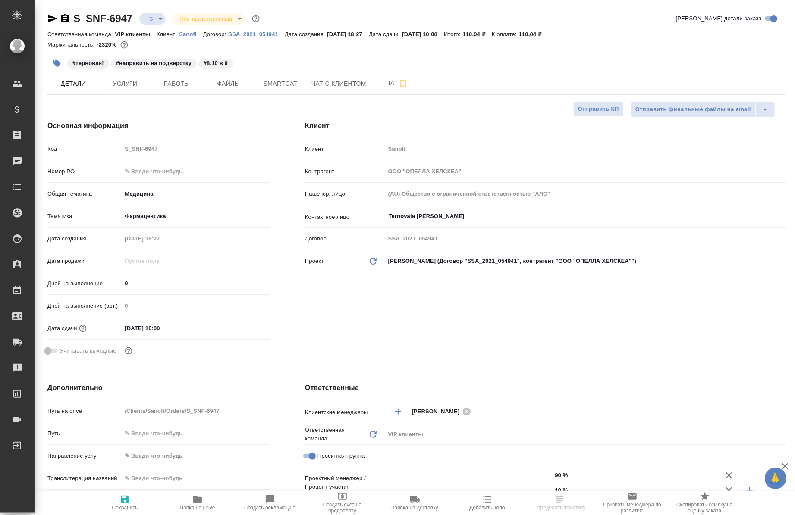
type textarea "x"
type input "[PERSON_NAME]"
type textarea "x"
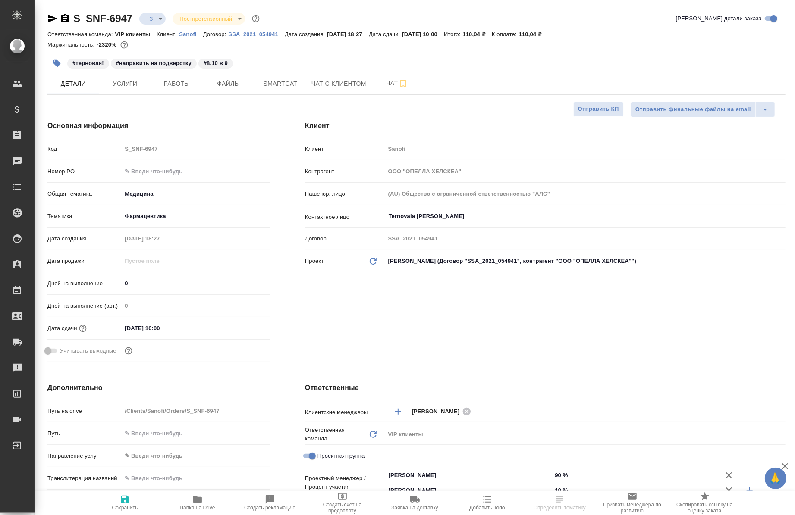
type textarea "x"
click at [179, 80] on span "Работы" at bounding box center [176, 83] width 41 height 11
